Goal: Communication & Community: Answer question/provide support

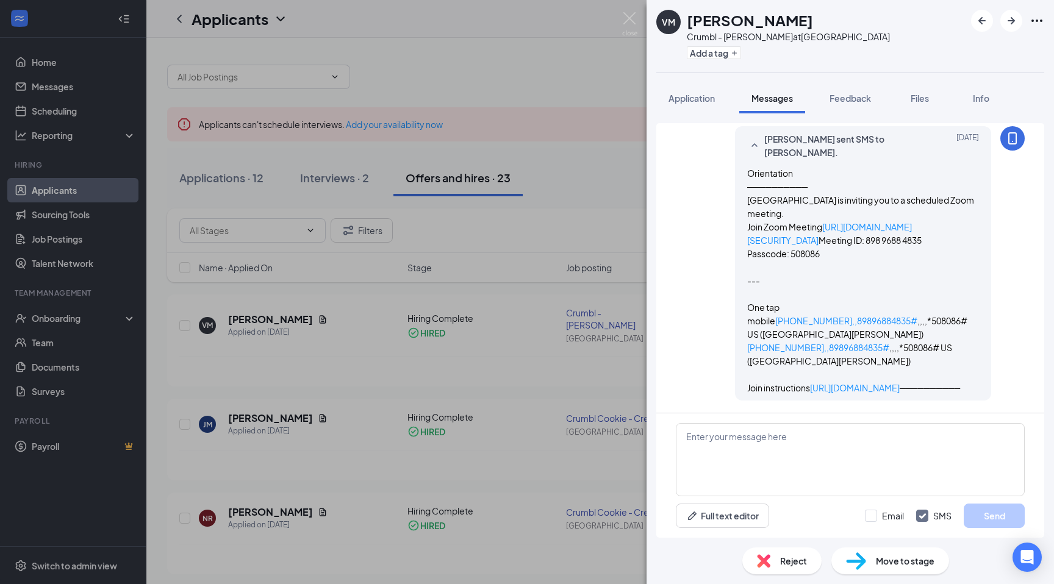
scroll to position [1805, 0]
click at [710, 299] on div "[PERSON_NAME] sent SMS to [PERSON_NAME]. [DATE] Orientation ────────── [GEOGRAP…" at bounding box center [850, 266] width 349 height 280
click at [631, 18] on img at bounding box center [629, 24] width 15 height 24
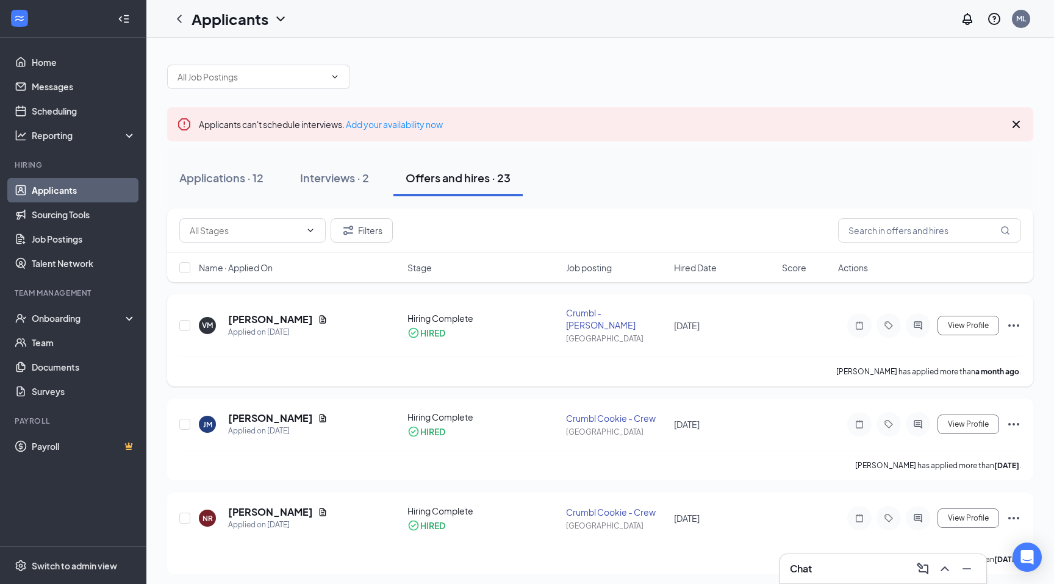
click at [920, 326] on div at bounding box center [917, 325] width 24 height 24
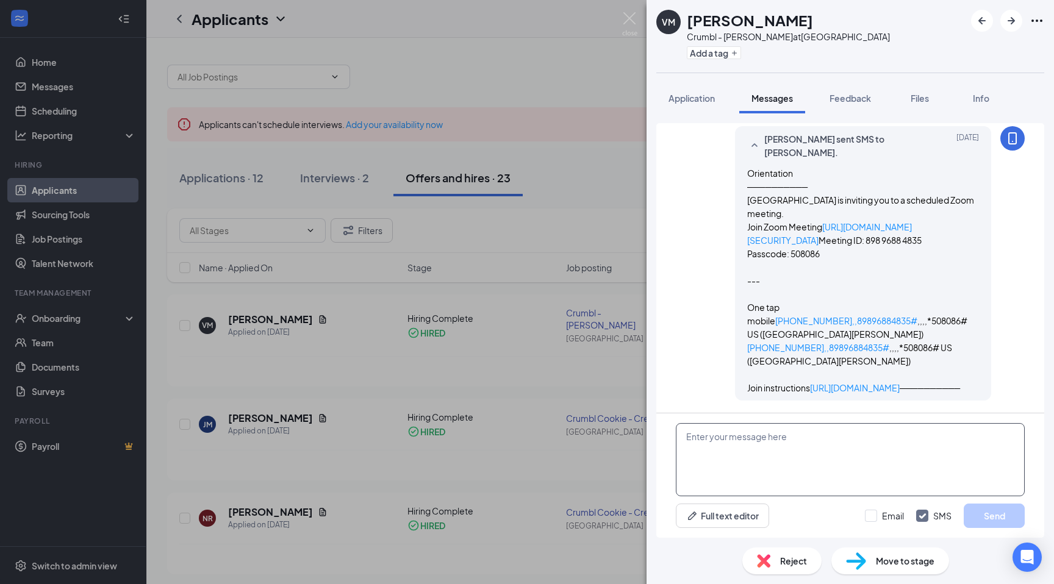
scroll to position [1805, 0]
click at [745, 454] on textarea at bounding box center [850, 459] width 349 height 73
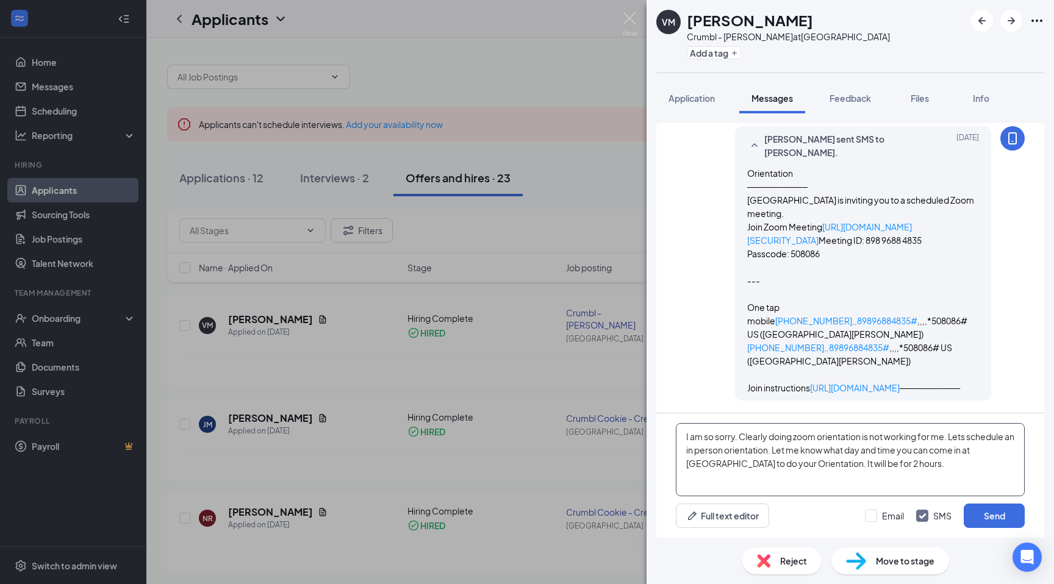
click at [715, 441] on textarea "I am so sorry. Clearly doing zoom orientation is not working for me. Lets sched…" at bounding box center [850, 459] width 349 height 73
click at [963, 438] on textarea "I am so so sorry. Clearly doing zoom orientation is not working for me. Lets sc…" at bounding box center [850, 459] width 349 height 73
click at [888, 449] on textarea "I am sorry. Lets schedule an in person orientation. Let me know what day and ti…" at bounding box center [850, 459] width 349 height 73
type textarea "I am sorry. Lets schedule an in person orientation. Let me know what day and ti…"
click at [994, 517] on button "Send" at bounding box center [993, 516] width 61 height 24
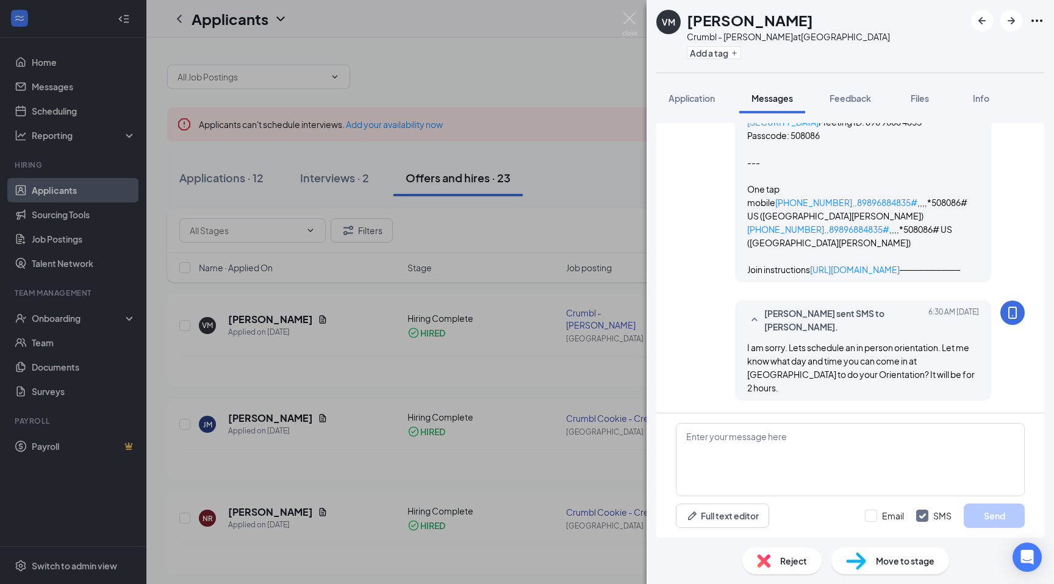
scroll to position [1910, 0]
